Goal: Task Accomplishment & Management: Manage account settings

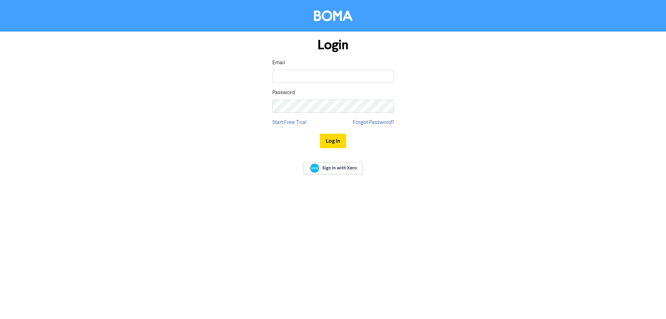
scroll to position [57, 0]
click at [285, 70] on input "email" at bounding box center [332, 76] width 121 height 13
paste input "[EMAIL_ADDRESS][DOMAIN_NAME]"
click at [278, 77] on input "[EMAIL_ADDRESS][DOMAIN_NAME]" at bounding box center [332, 76] width 121 height 13
type input "[EMAIL_ADDRESS][DOMAIN_NAME]"
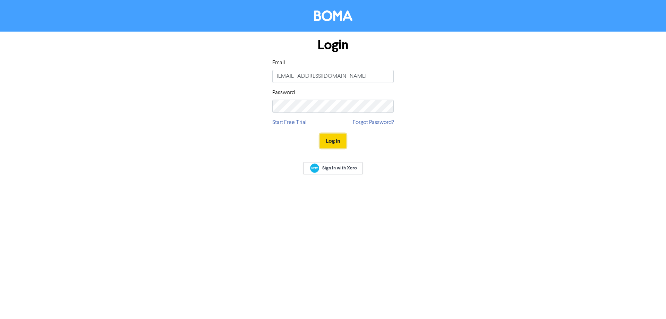
click at [323, 144] on button "Log In" at bounding box center [333, 140] width 26 height 15
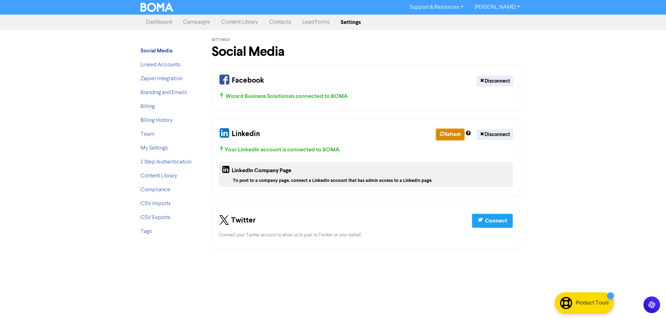
click at [446, 134] on button "Refresh" at bounding box center [450, 134] width 28 height 11
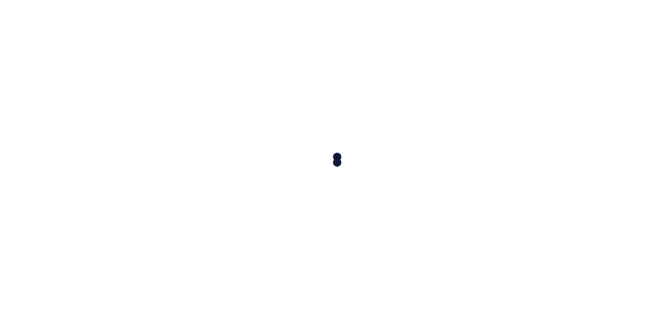
scroll to position [57, 0]
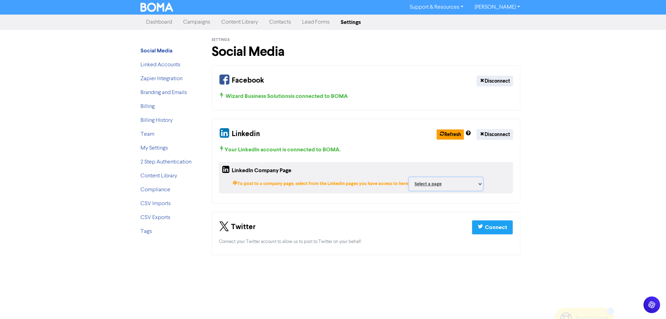
click at [430, 184] on select "Select a page Right Price Pharmacy HealthPoint Digital Wizard Pharmacy Wizard P…" at bounding box center [446, 183] width 74 height 13
select select "71335068"
click at [409, 177] on select "Select a page Right Price Pharmacy HealthPoint Digital Wizard Pharmacy Wizard P…" at bounding box center [446, 183] width 74 height 13
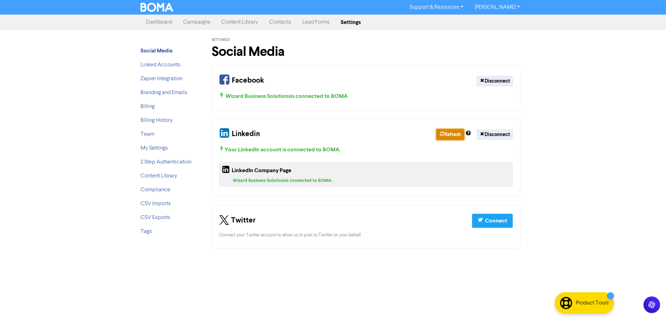
click at [453, 137] on button "Refresh" at bounding box center [450, 134] width 28 height 11
